Goal: Transaction & Acquisition: Download file/media

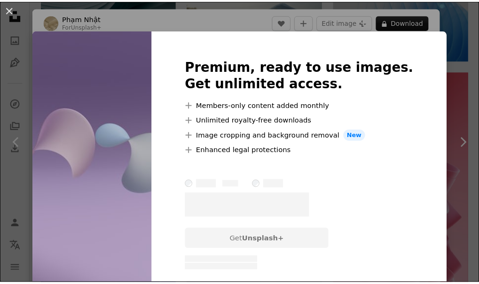
scroll to position [752, 0]
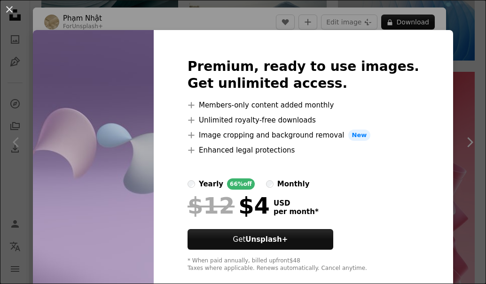
drag, startPoint x: 463, startPoint y: 25, endPoint x: 448, endPoint y: 26, distance: 14.1
click at [462, 25] on div "An X shape Premium, ready to use images. Get unlimited access. A plus sign Memb…" at bounding box center [243, 142] width 486 height 284
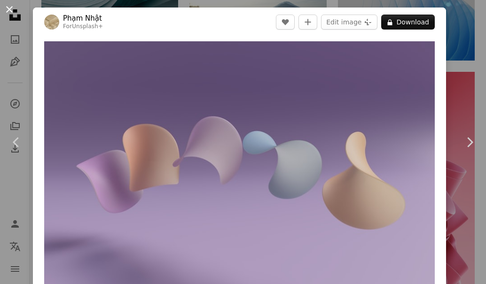
click at [4, 5] on button "An X shape" at bounding box center [9, 9] width 11 height 11
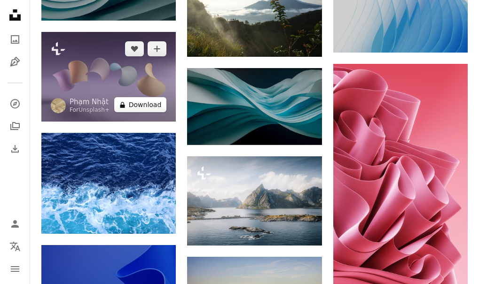
click at [145, 106] on button "A lock Download" at bounding box center [140, 104] width 53 height 15
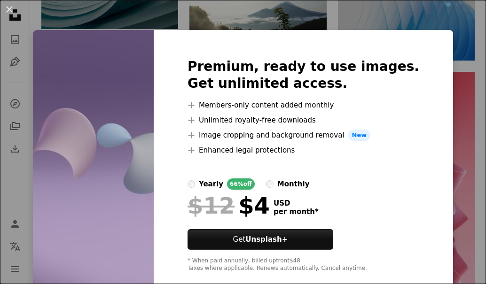
click at [331, 16] on div "An X shape Premium, ready to use images. Get unlimited access. A plus sign Memb…" at bounding box center [243, 142] width 486 height 284
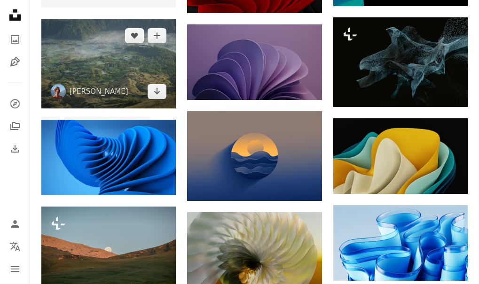
scroll to position [1316, 0]
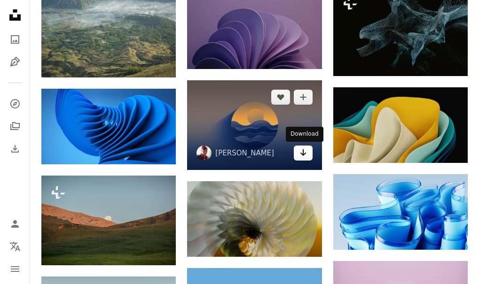
click at [308, 156] on link "Arrow pointing down" at bounding box center [303, 153] width 19 height 15
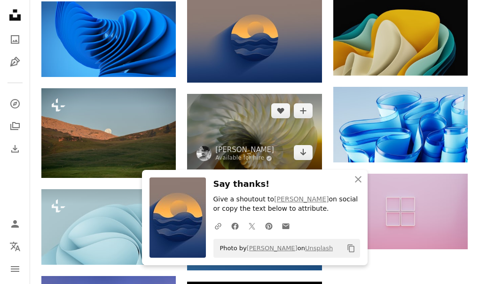
scroll to position [1457, 0]
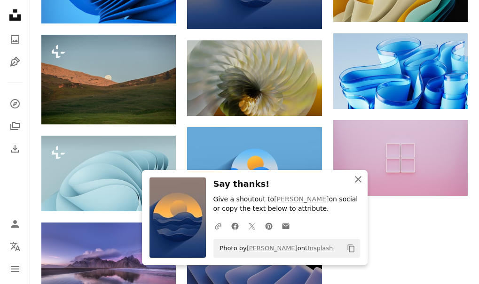
click at [358, 180] on icon "button" at bounding box center [358, 179] width 7 height 7
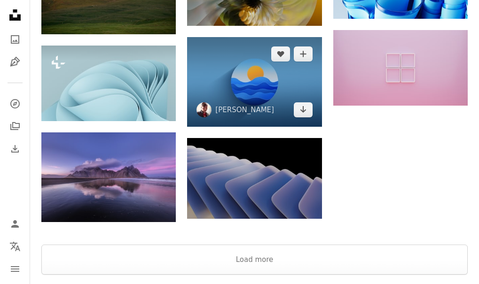
scroll to position [1551, 0]
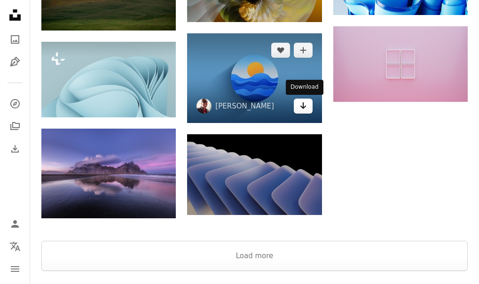
click at [307, 109] on icon "Arrow pointing down" at bounding box center [303, 105] width 8 height 11
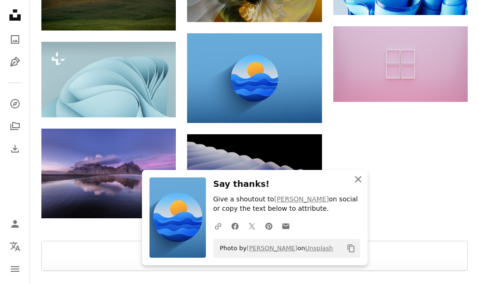
click at [362, 177] on icon "An X shape" at bounding box center [358, 179] width 11 height 11
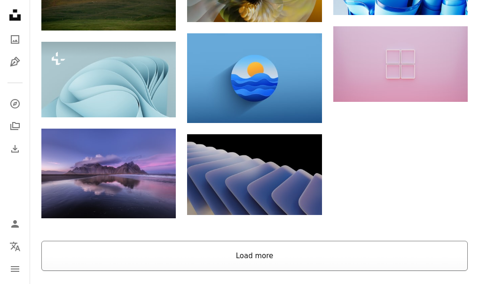
click at [273, 255] on button "Load more" at bounding box center [254, 256] width 426 height 30
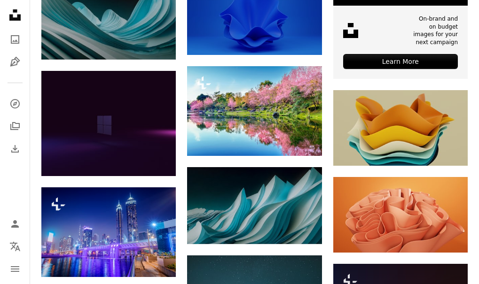
scroll to position [2021, 0]
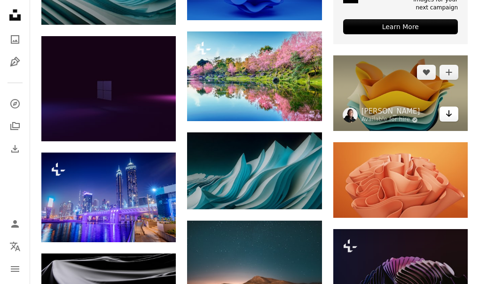
click at [452, 110] on icon "Arrow pointing down" at bounding box center [449, 113] width 8 height 11
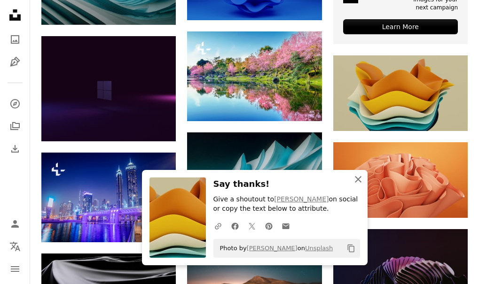
click at [358, 177] on icon "An X shape" at bounding box center [358, 179] width 11 height 11
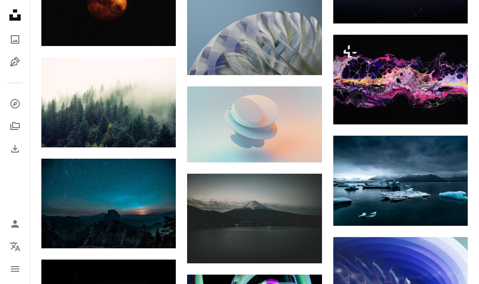
scroll to position [5406, 0]
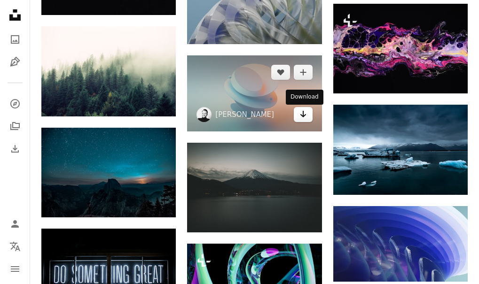
click at [301, 116] on icon "Download" at bounding box center [303, 114] width 6 height 7
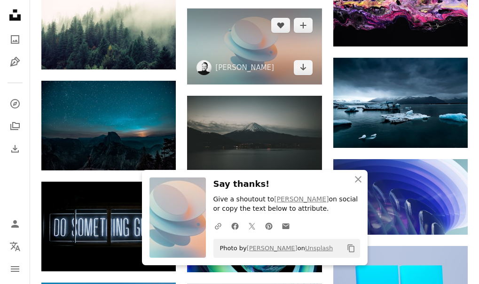
scroll to position [5547, 0]
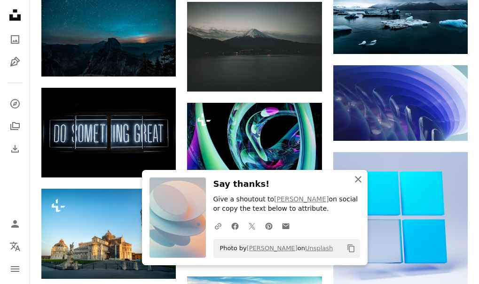
click at [358, 180] on icon "button" at bounding box center [358, 179] width 7 height 7
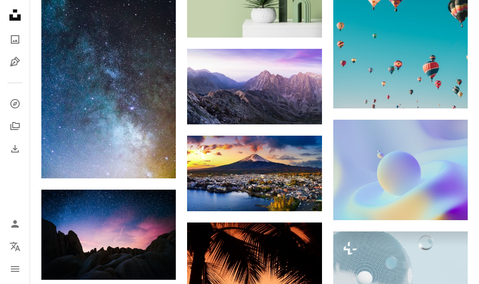
scroll to position [13069, 0]
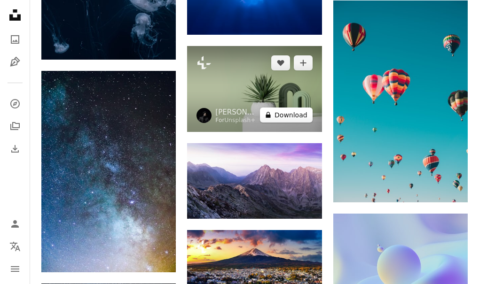
click at [298, 119] on button "A lock Download" at bounding box center [286, 115] width 53 height 15
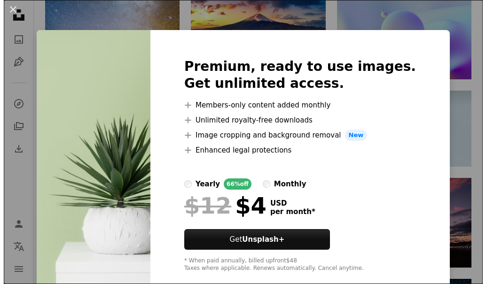
scroll to position [13539, 0]
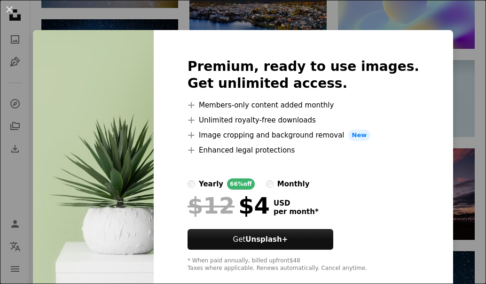
click at [443, 24] on div "An X shape Premium, ready to use images. Get unlimited access. A plus sign Memb…" at bounding box center [243, 142] width 486 height 284
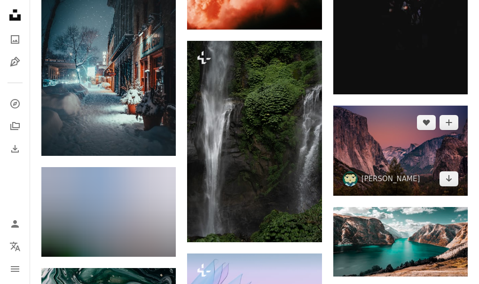
scroll to position [14291, 0]
